Goal: Find specific page/section: Find specific page/section

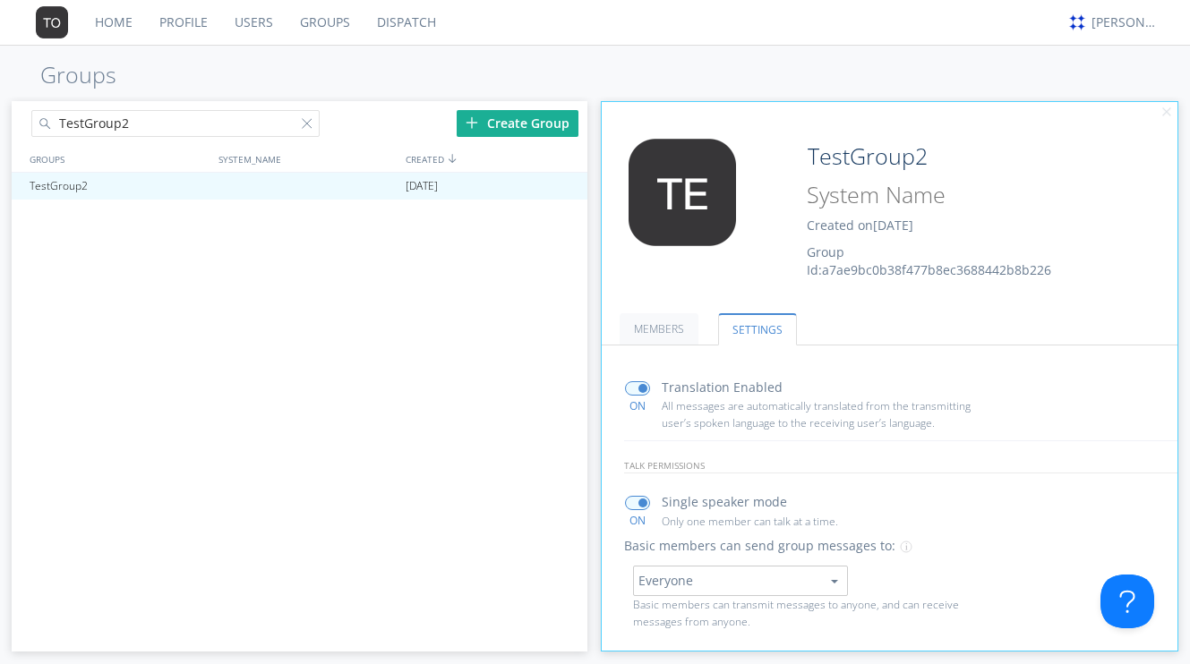
scroll to position [64, 0]
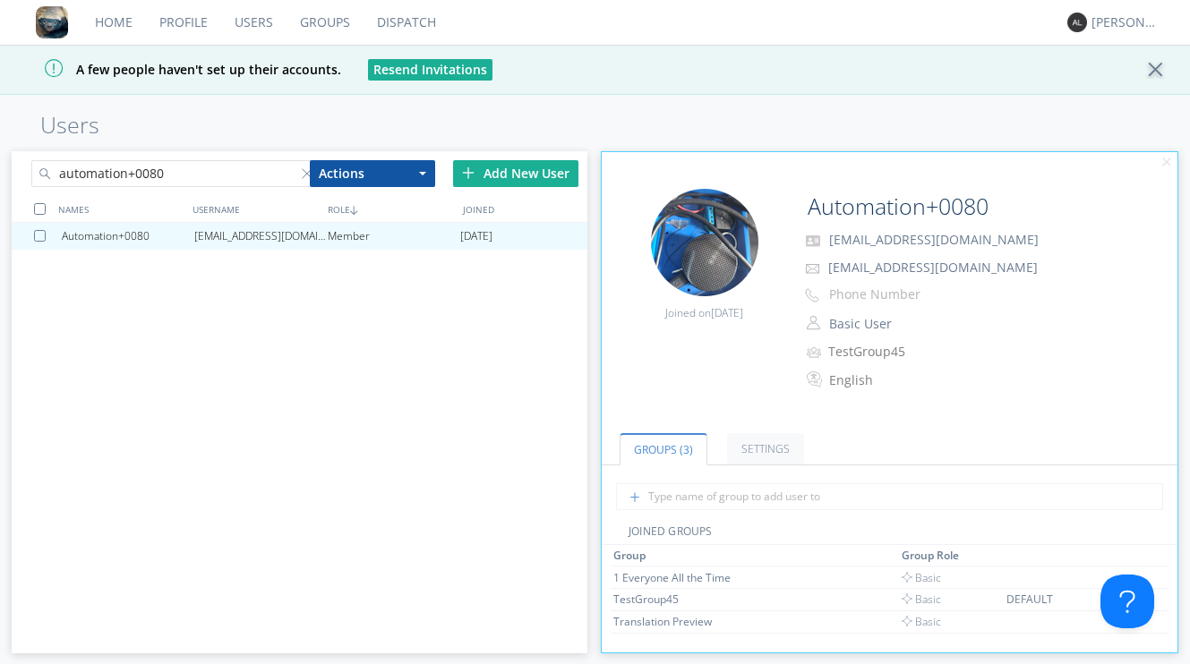
click at [314, 25] on link "Groups" at bounding box center [325, 22] width 77 height 45
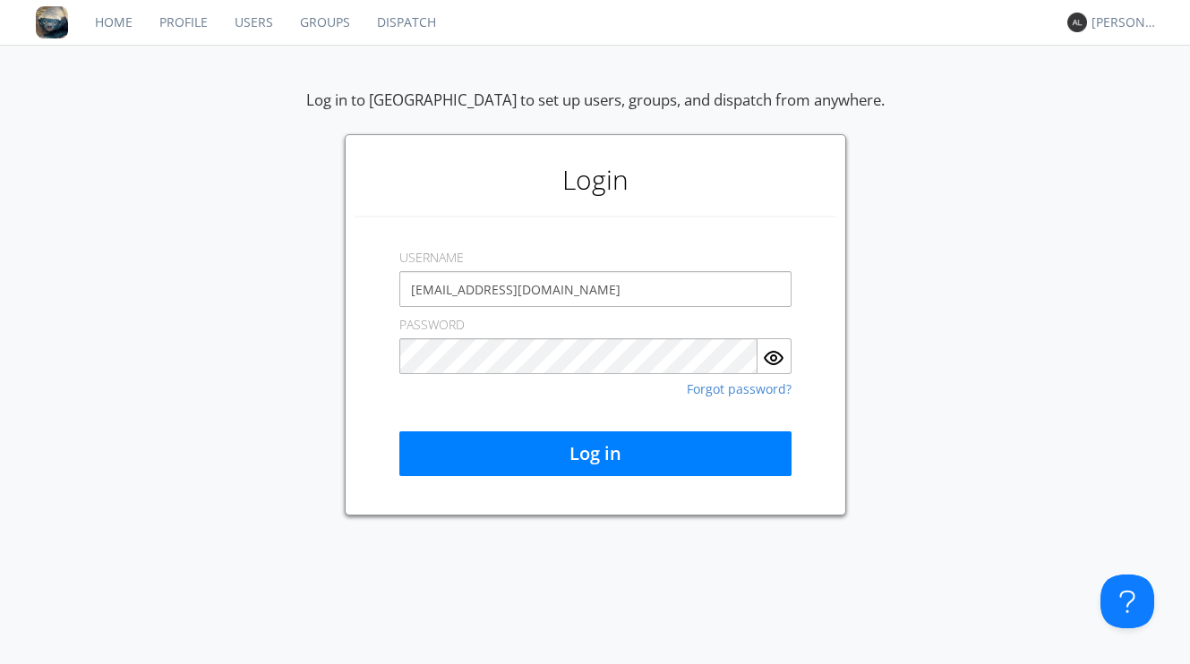
type input "[EMAIL_ADDRESS][DOMAIN_NAME]"
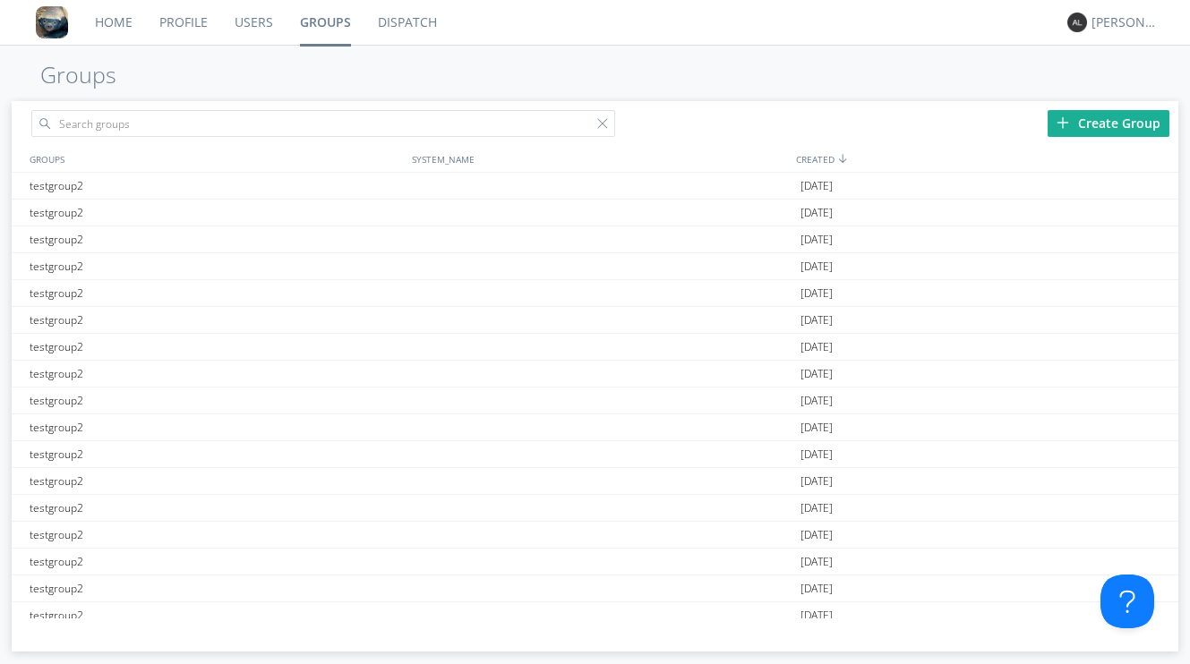
click at [375, 124] on input "text" at bounding box center [322, 123] width 583 height 27
type input "T"
click at [483, 188] on div at bounding box center [601, 186] width 388 height 26
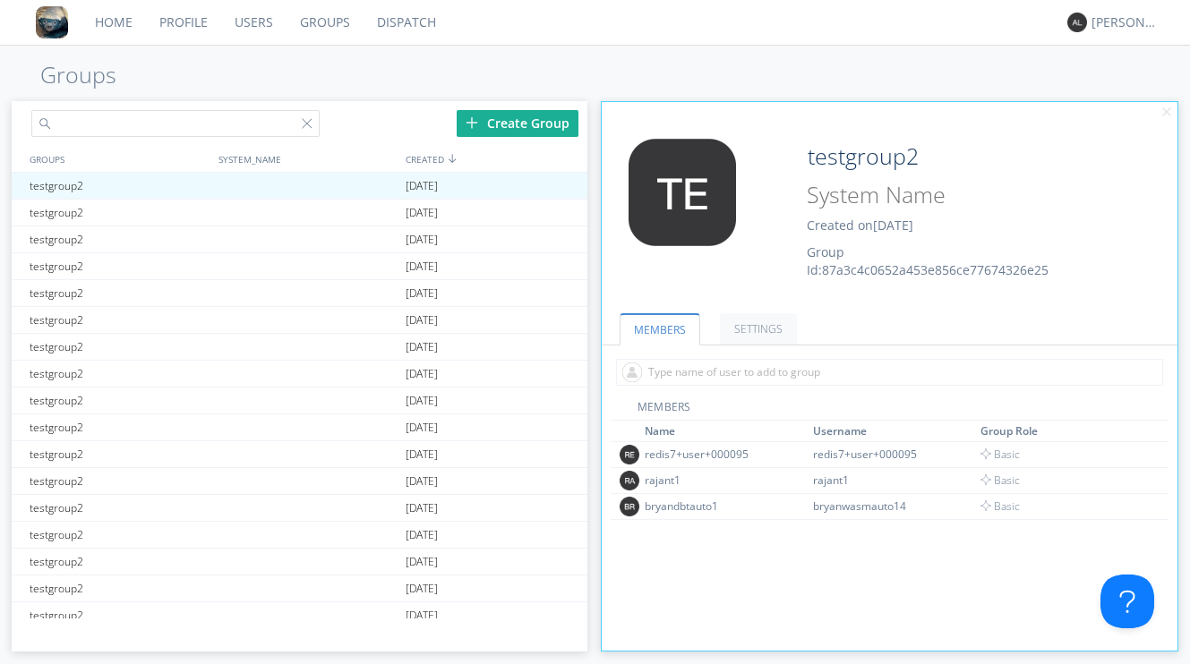
drag, startPoint x: 226, startPoint y: 130, endPoint x: 85, endPoint y: 123, distance: 140.8
click at [85, 123] on input "text" at bounding box center [174, 123] width 287 height 27
click at [252, 25] on link "Users" at bounding box center [253, 22] width 65 height 45
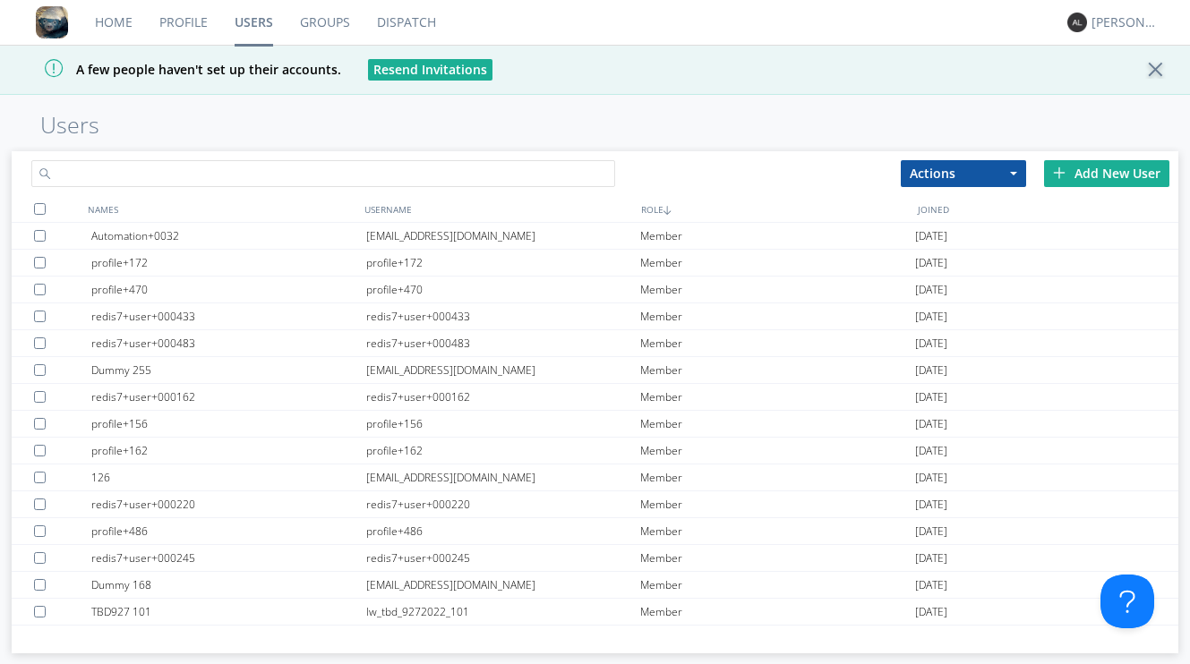
click at [197, 165] on input "text" at bounding box center [322, 173] width 583 height 27
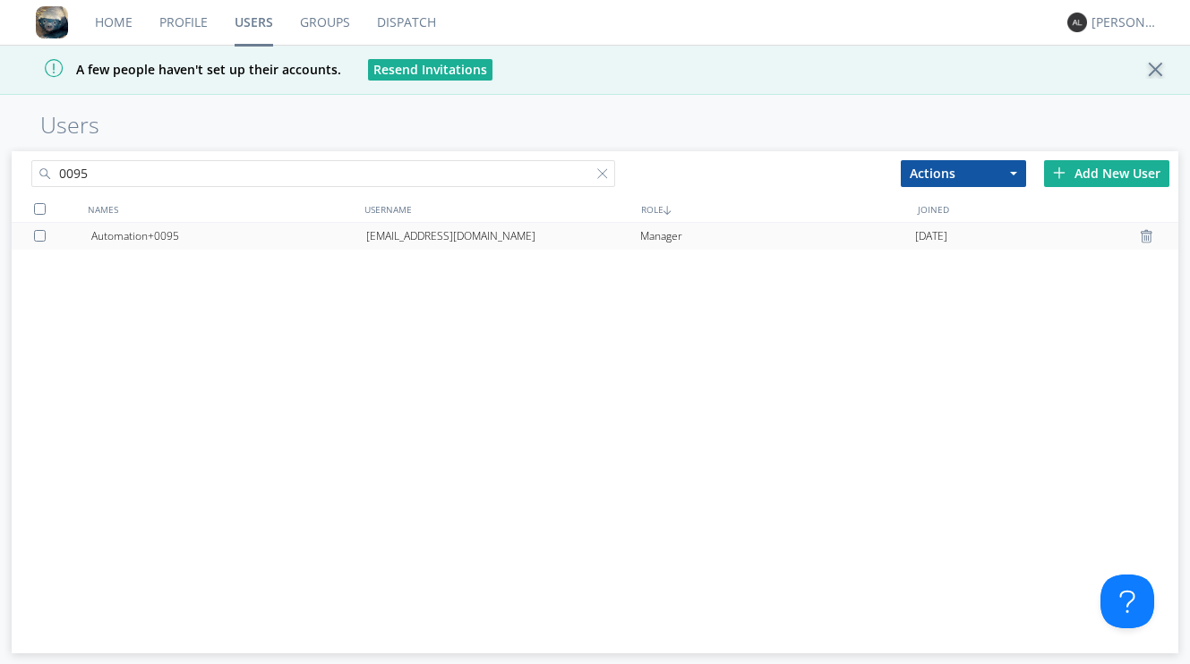
type input "0095"
click at [527, 241] on div "[EMAIL_ADDRESS][DOMAIN_NAME]" at bounding box center [503, 236] width 275 height 27
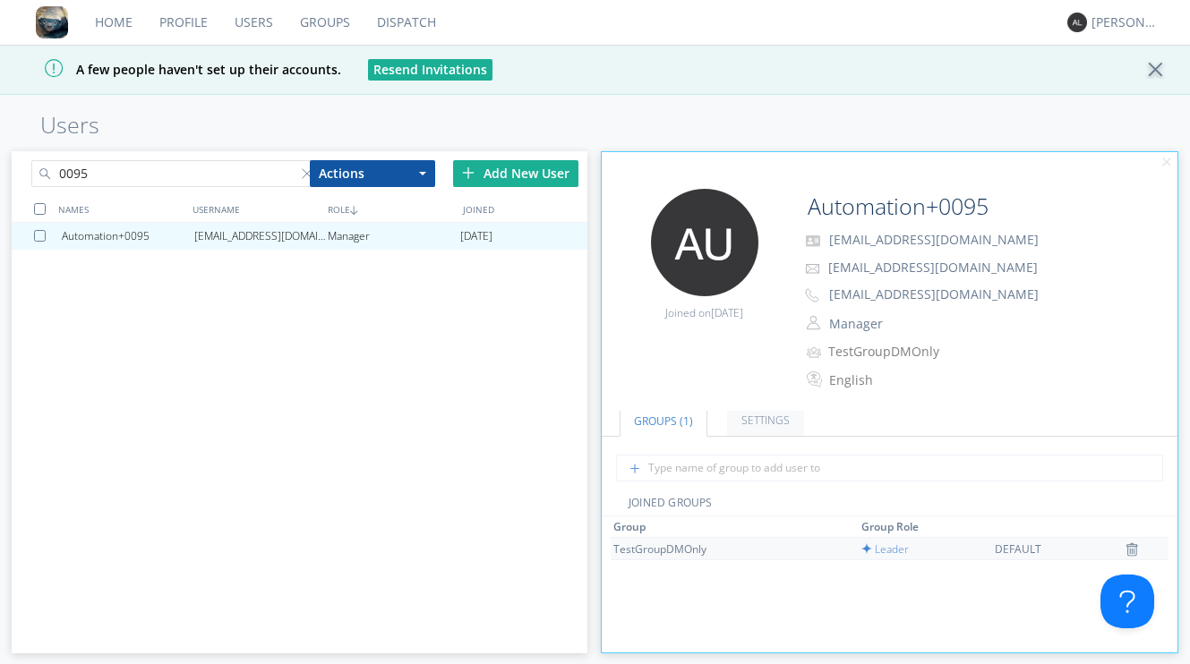
scroll to position [39, 0]
click at [1129, 539] on img at bounding box center [1132, 540] width 13 height 14
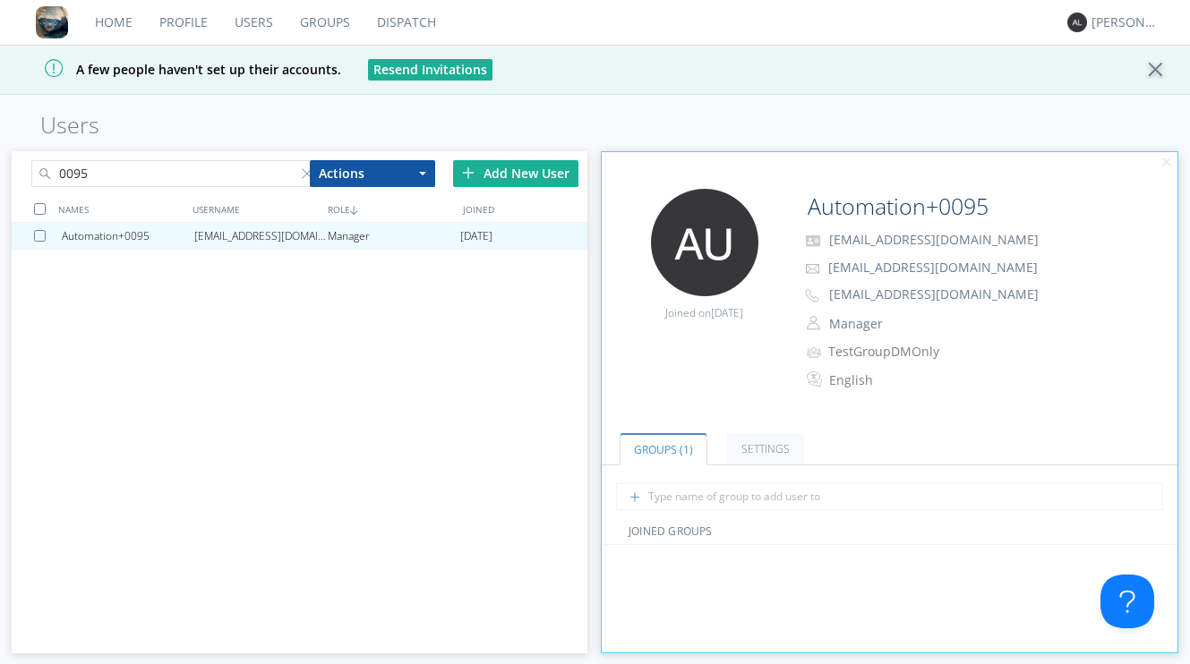
scroll to position [0, 0]
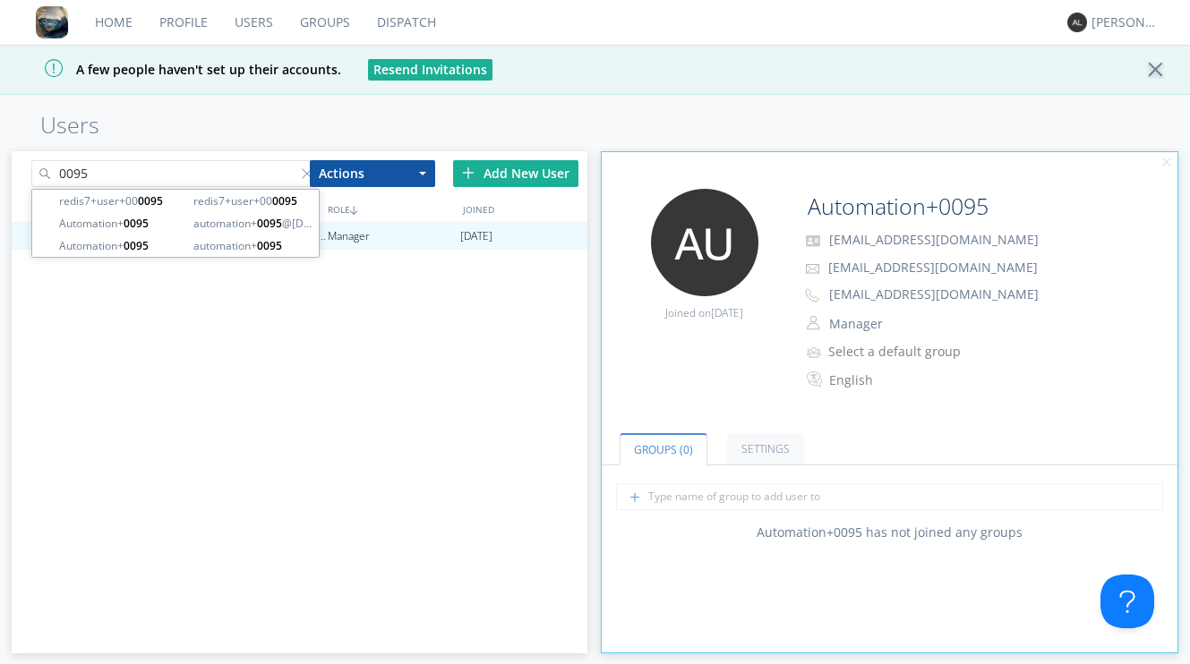
click at [190, 177] on input "0095" at bounding box center [174, 173] width 287 height 27
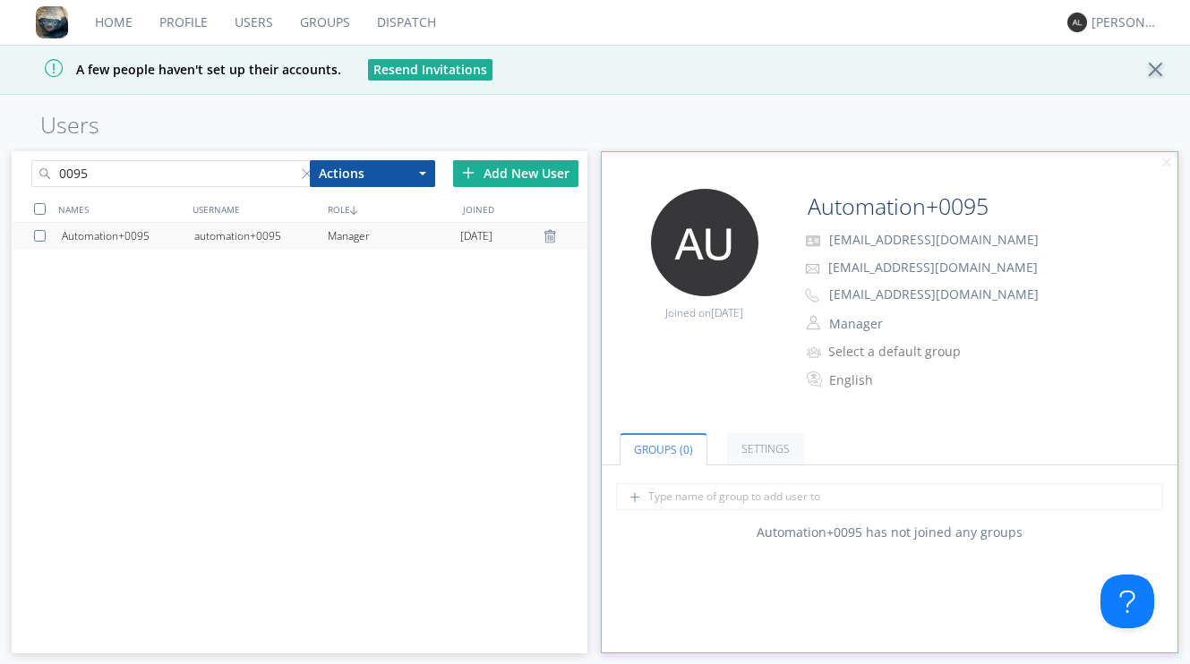
click at [277, 238] on div "automation+0095" at bounding box center [260, 236] width 133 height 27
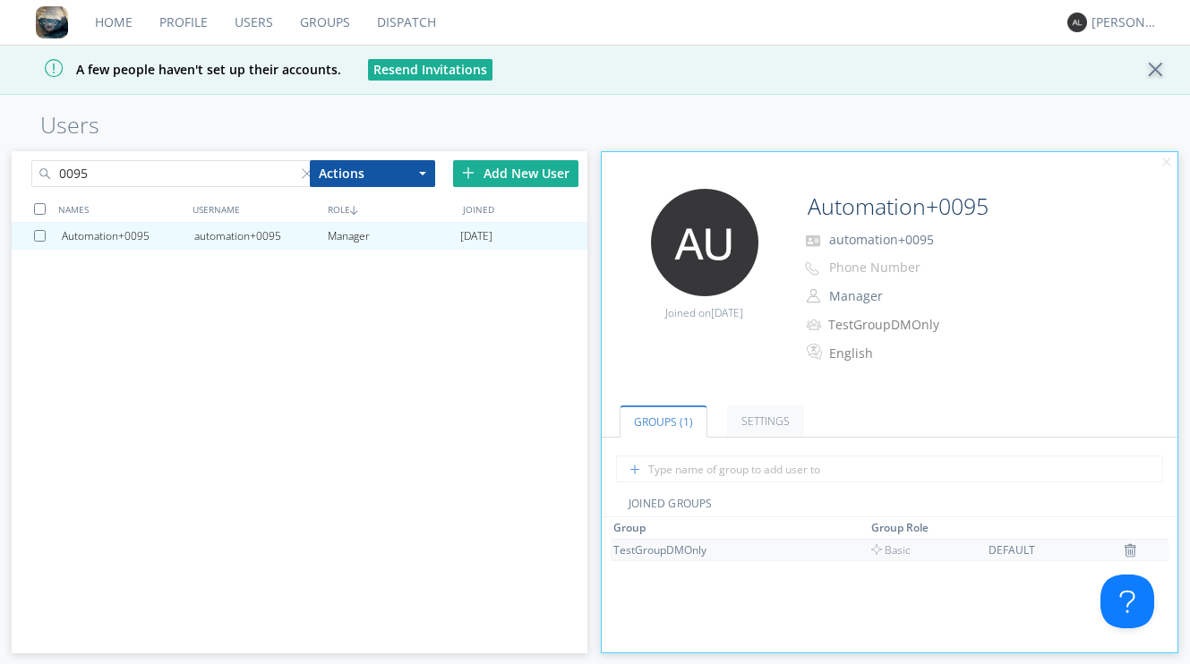
click at [1017, 553] on div "DEFAULT" at bounding box center [1054, 550] width 131 height 15
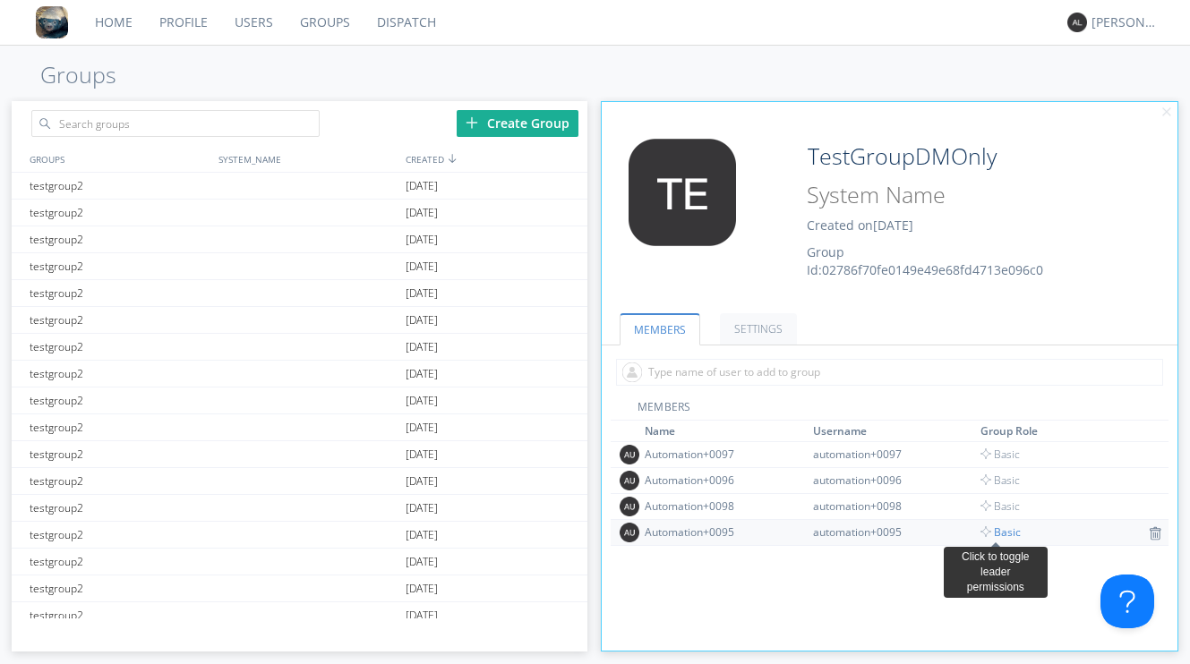
click at [1004, 532] on span "Basic" at bounding box center [1001, 532] width 40 height 15
